Goal: Transaction & Acquisition: Purchase product/service

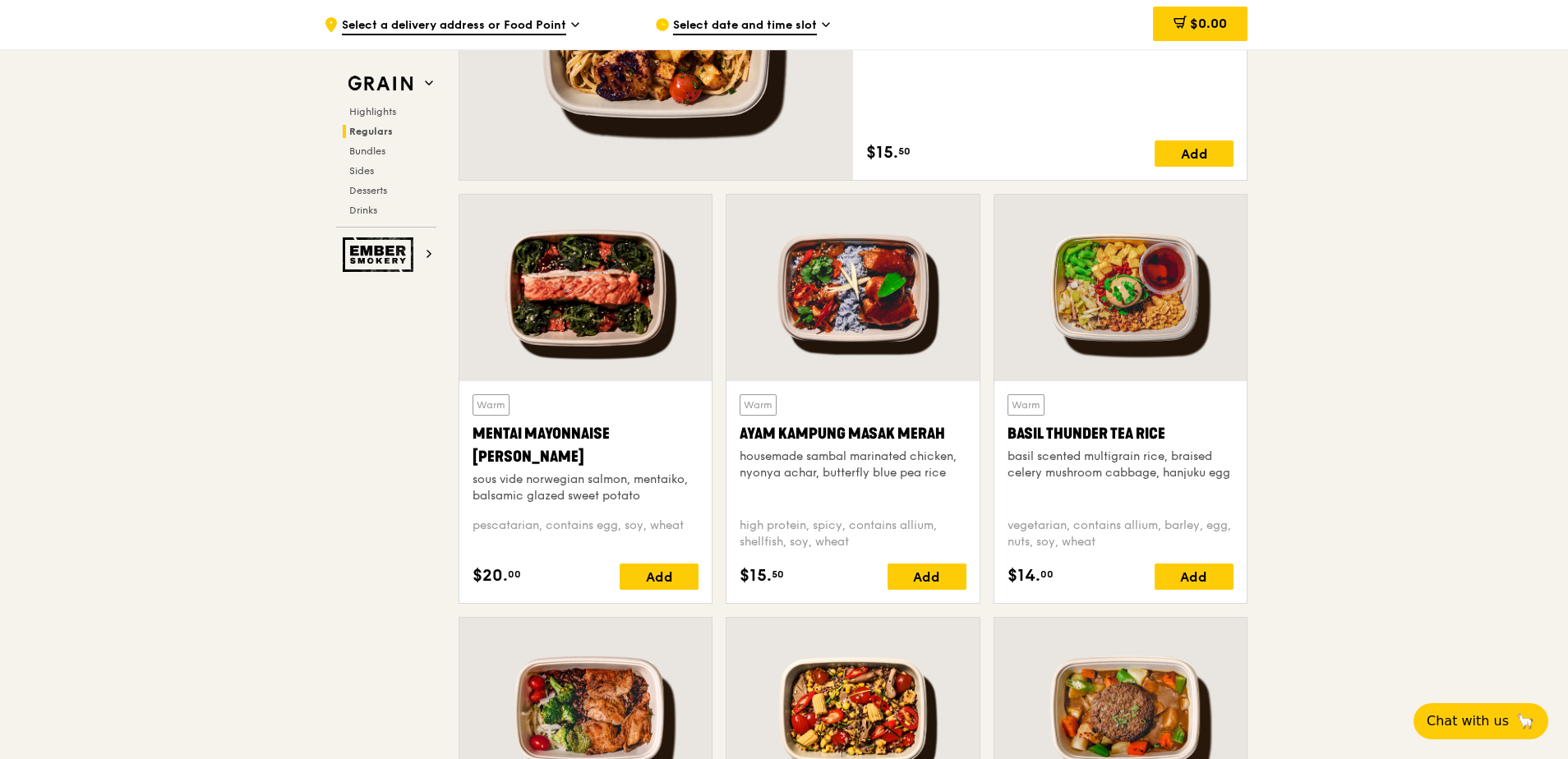
scroll to position [1535, 0]
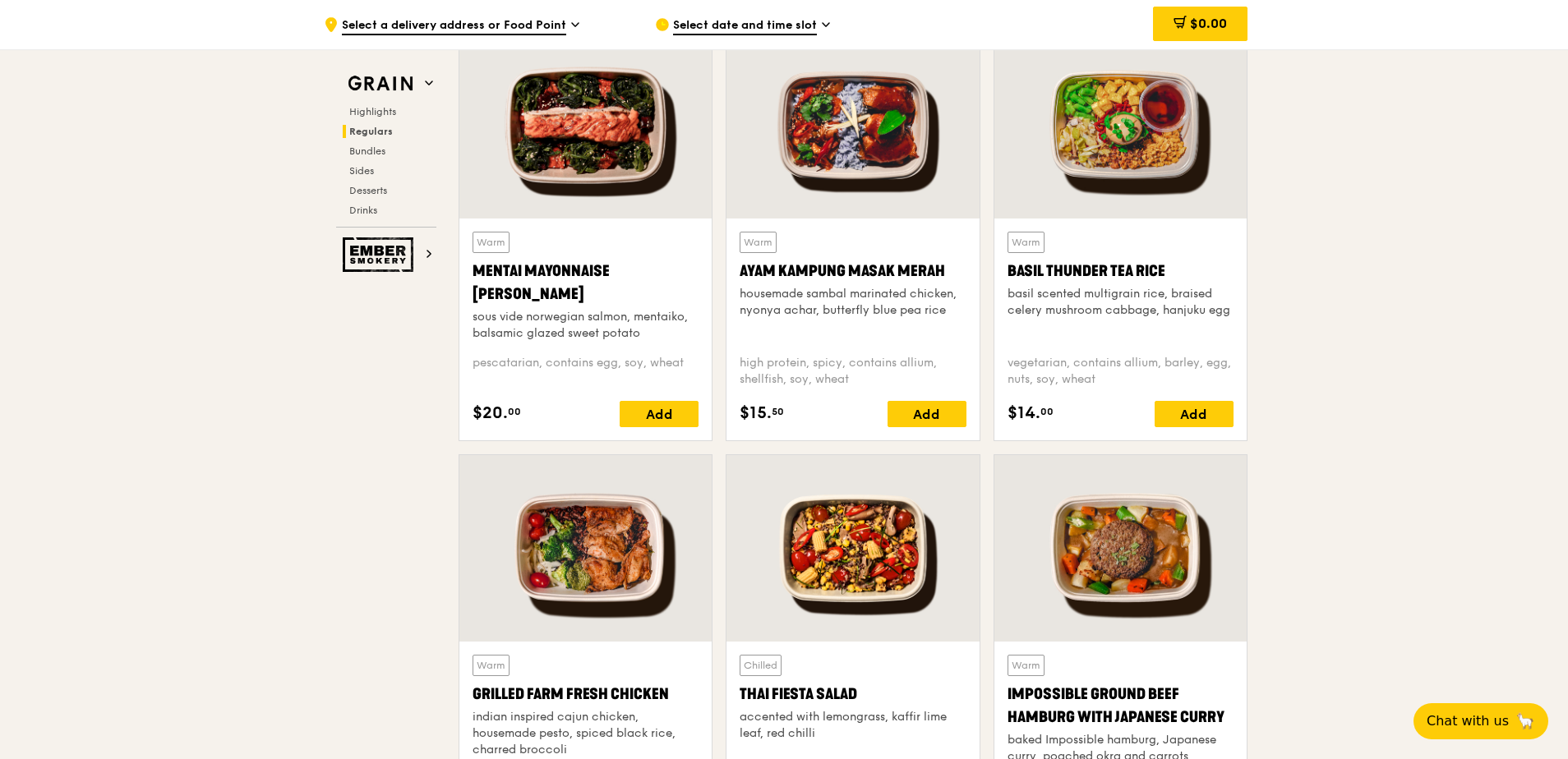
copy div "Mentai Mayonnaise [PERSON_NAME]"
drag, startPoint x: 471, startPoint y: 270, endPoint x: 542, endPoint y: 298, distance: 76.3
click at [542, 298] on div "Warm Mentai Mayonnaise Aburi Salmon sous vide norwegian salmon, mentaiko, balsa…" at bounding box center [586, 329] width 253 height 222
click at [587, 136] on div at bounding box center [586, 125] width 253 height 186
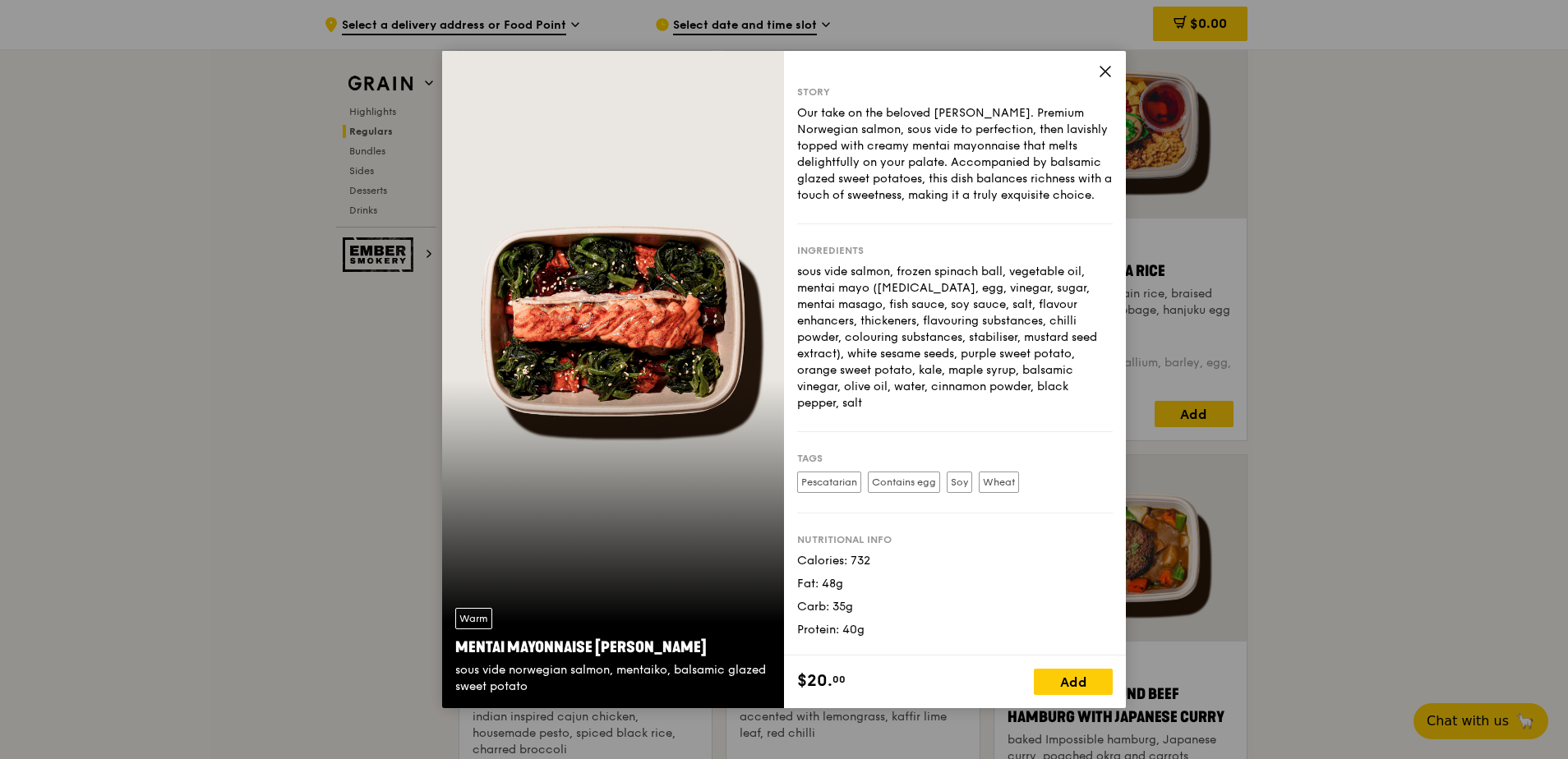
click at [1100, 71] on icon at bounding box center [1106, 71] width 14 height 14
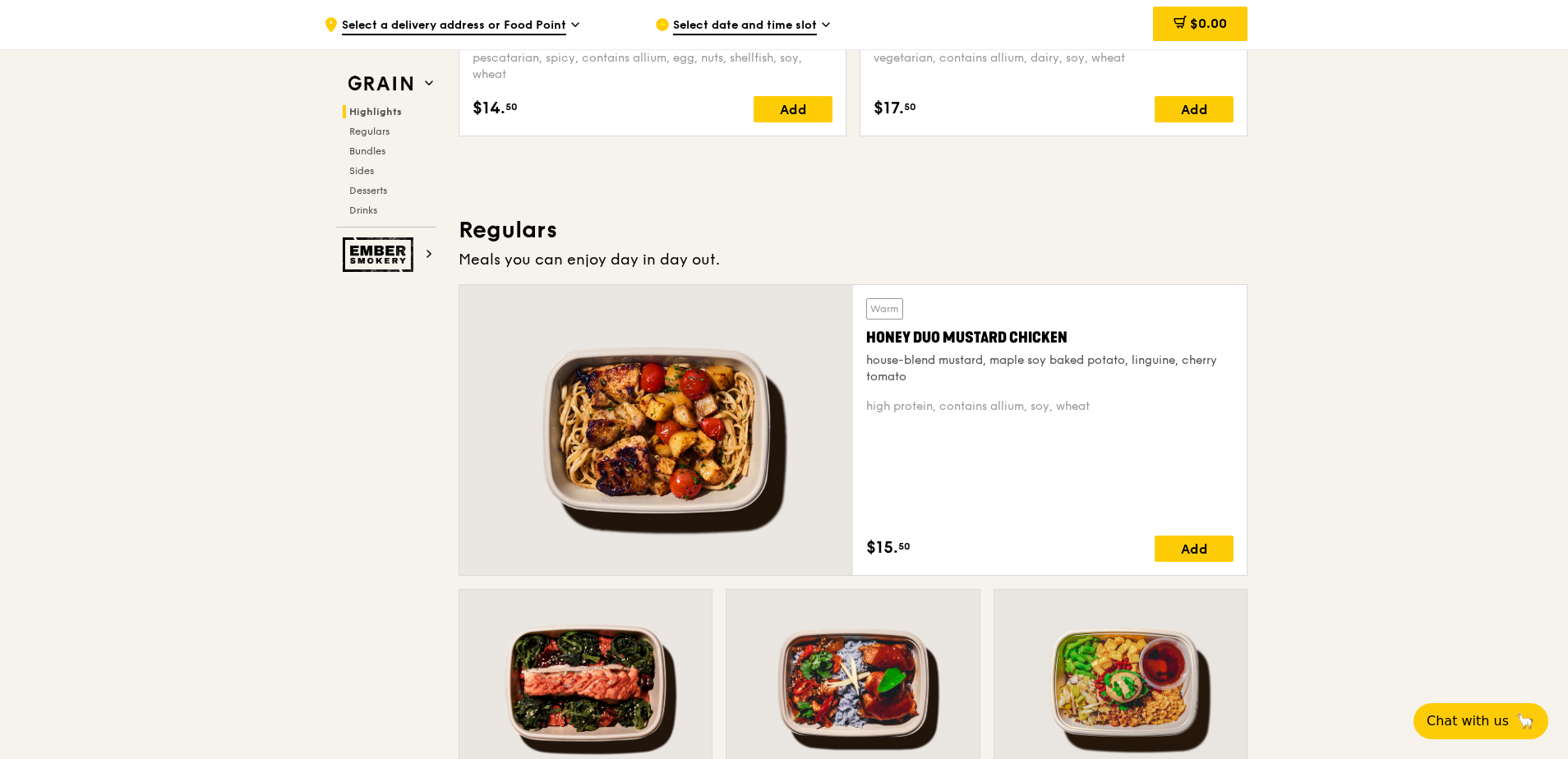
scroll to position [960, 0]
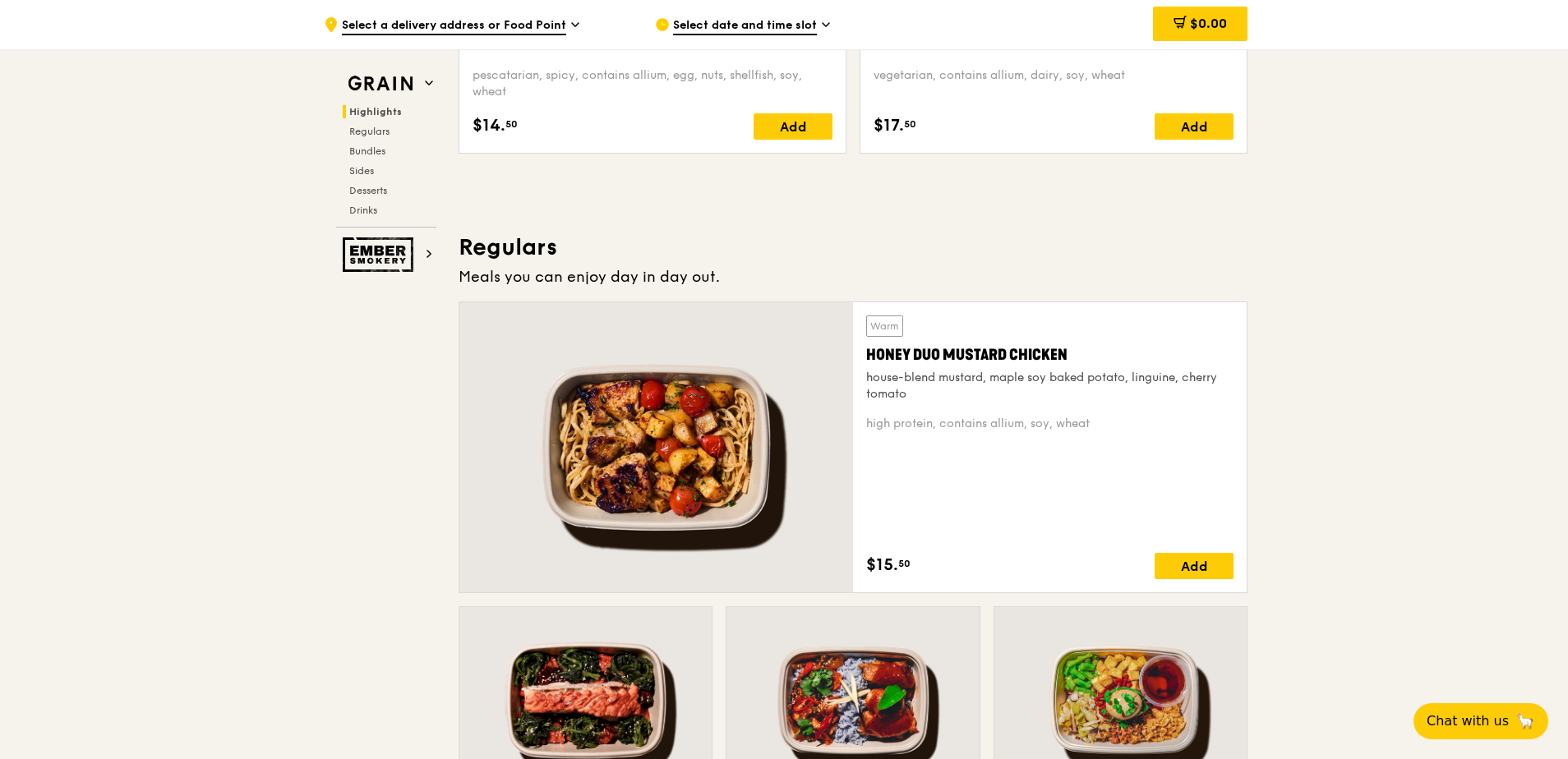
copy div "Honey Duo Mustard Chicken"
drag, startPoint x: 864, startPoint y: 354, endPoint x: 1074, endPoint y: 355, distance: 210.0
click at [1074, 355] on div "Warm Honey Duo Mustard Chicken house-blend mustard, maple soy baked potato, lin…" at bounding box center [1050, 447] width 394 height 290
